Goal: Information Seeking & Learning: Learn about a topic

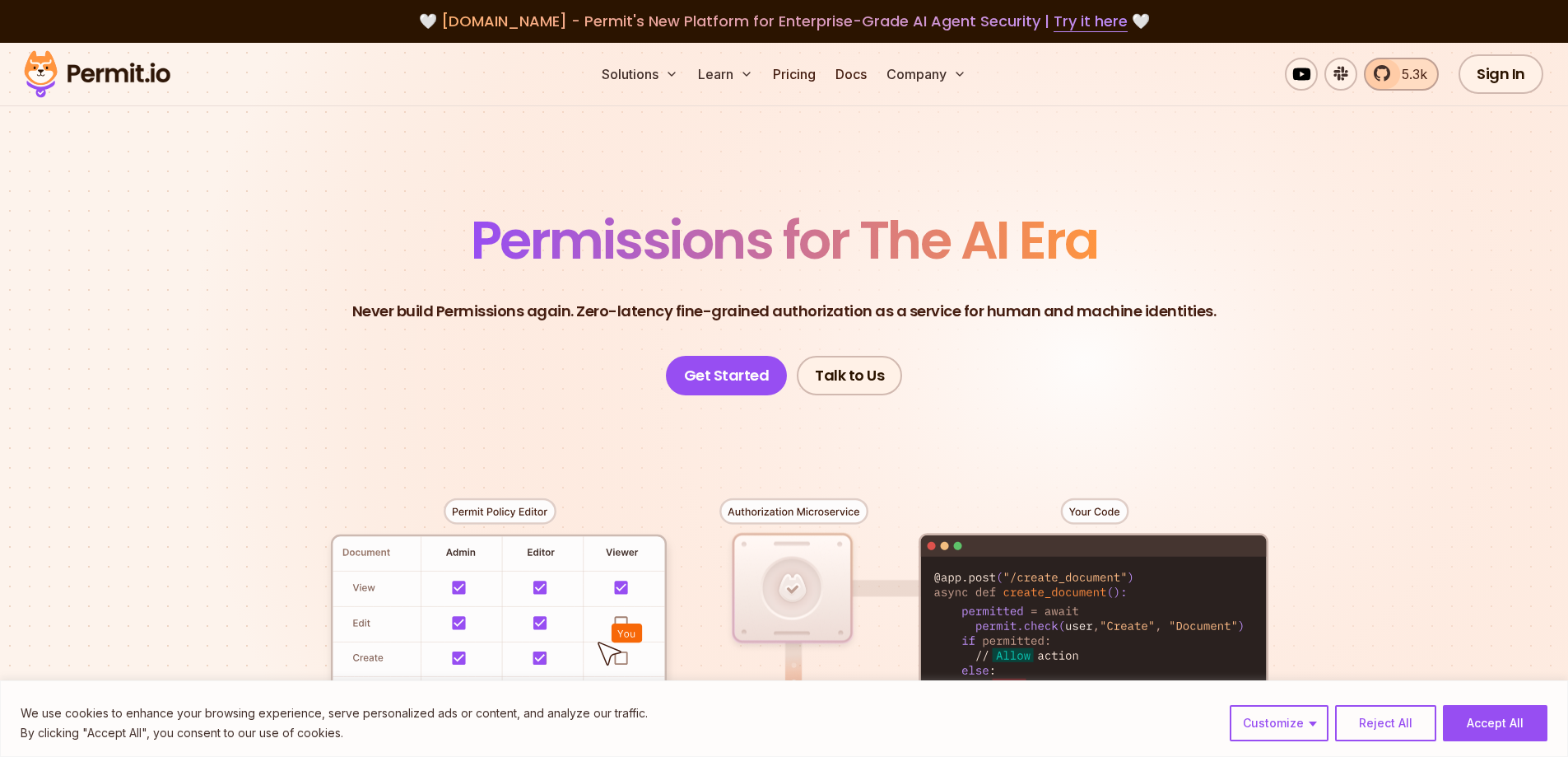
click at [1419, 74] on span "5.3k" at bounding box center [1410, 74] width 36 height 19
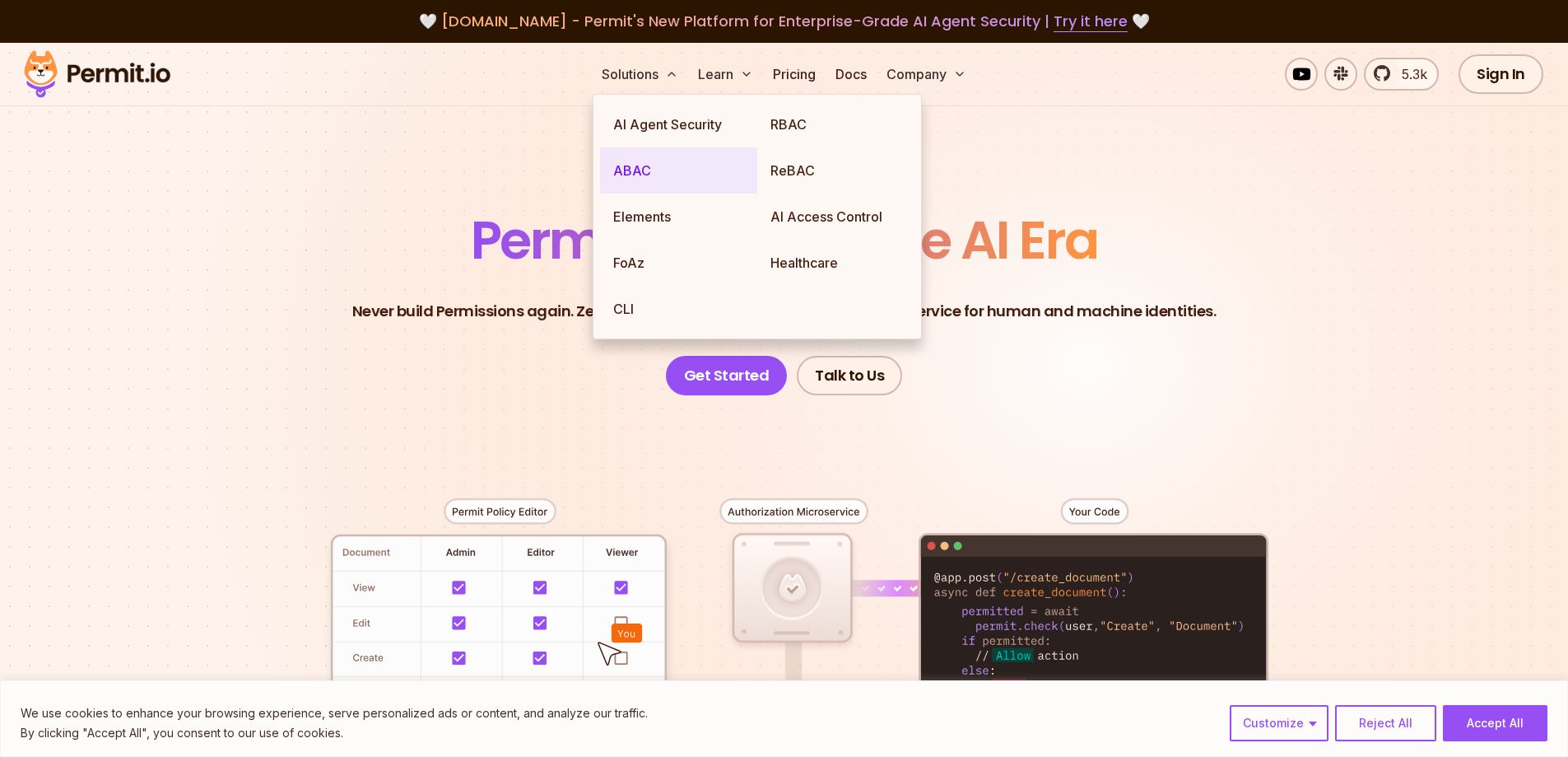
click at [689, 182] on link "ABAC" at bounding box center [679, 171] width 157 height 46
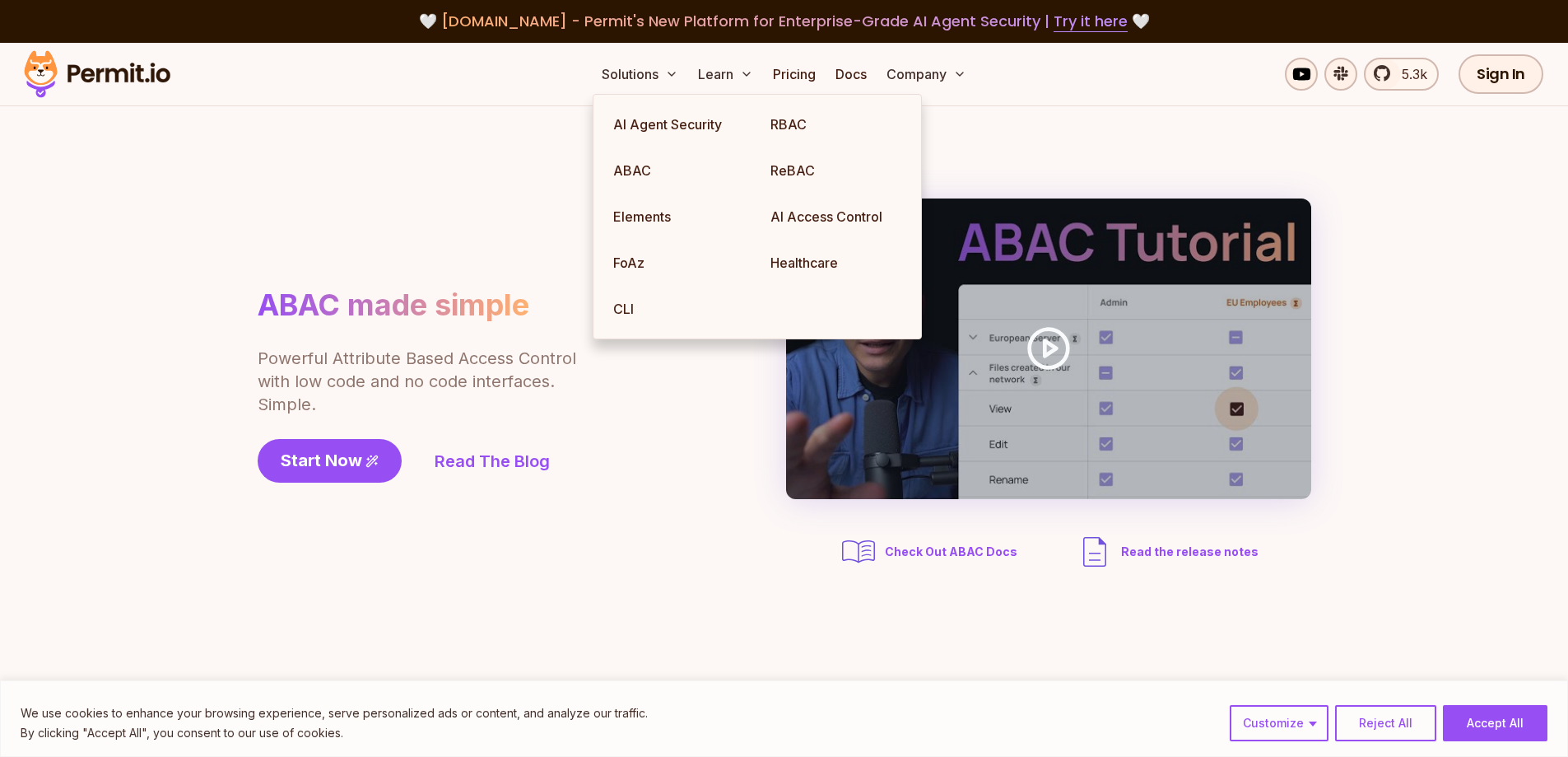
click at [259, 169] on section "ABAC made simple Powerful Attribute Based Access Control with low code and no c…" at bounding box center [784, 384] width 1568 height 557
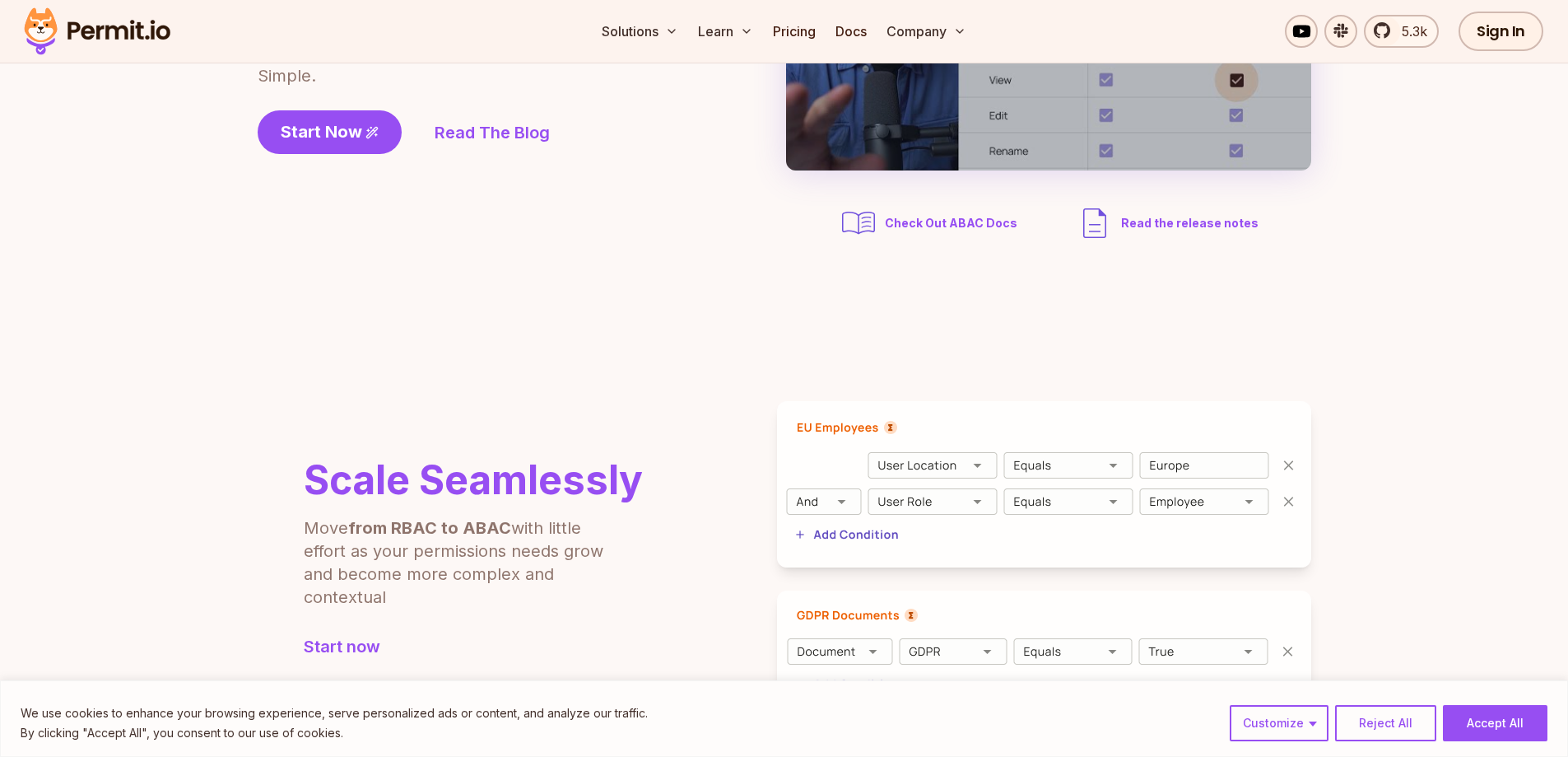
scroll to position [329, 0]
click at [334, 131] on span "Start Now" at bounding box center [322, 131] width 81 height 23
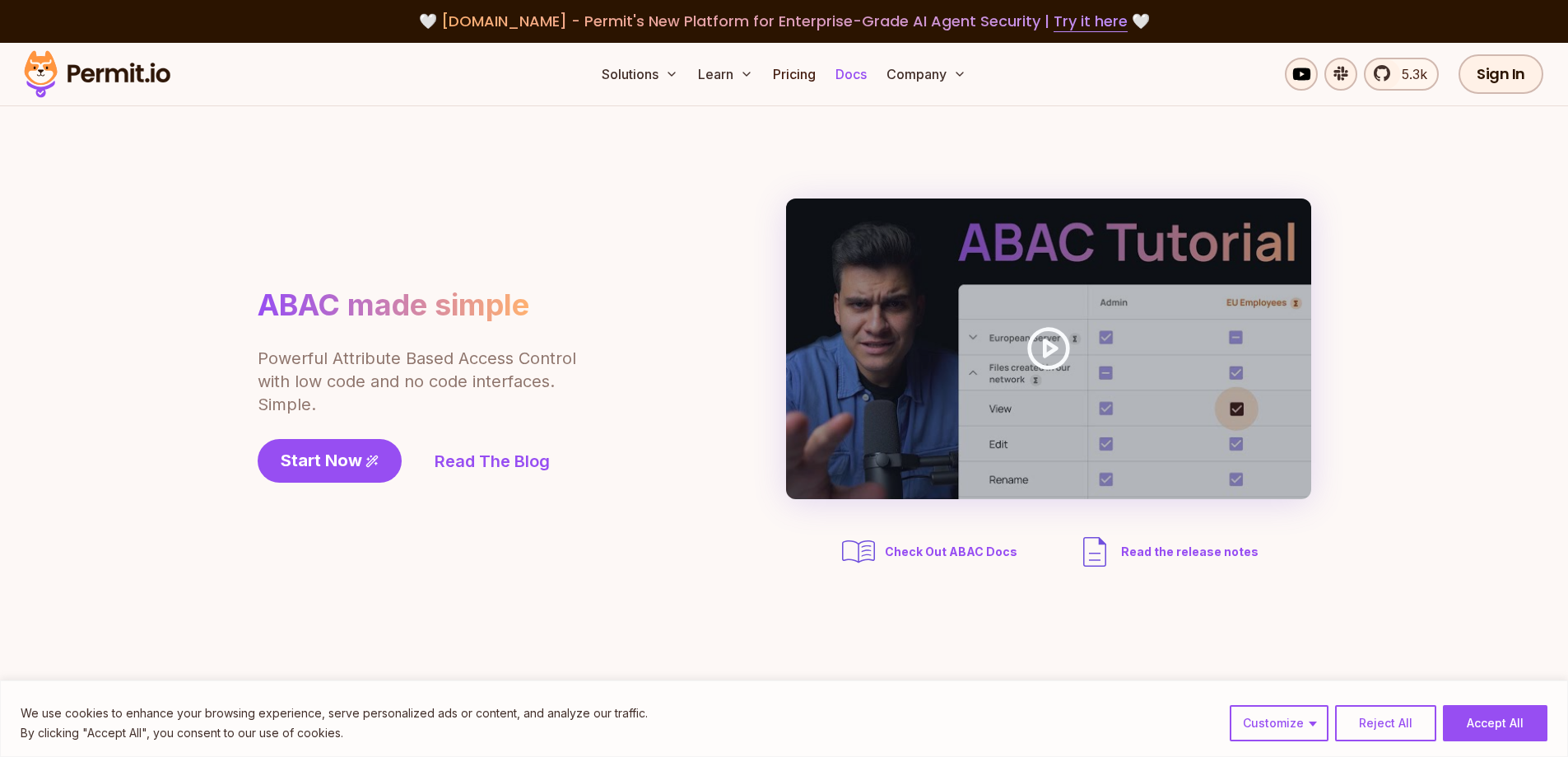
click at [841, 79] on link "Docs" at bounding box center [852, 74] width 44 height 33
